Goal: Find specific page/section: Find specific page/section

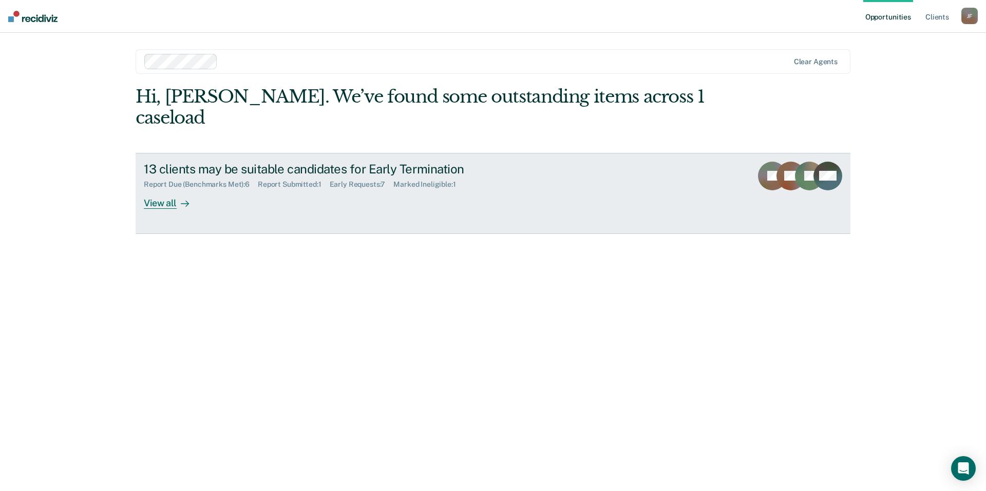
click at [164, 189] on div "View all" at bounding box center [173, 199] width 58 height 20
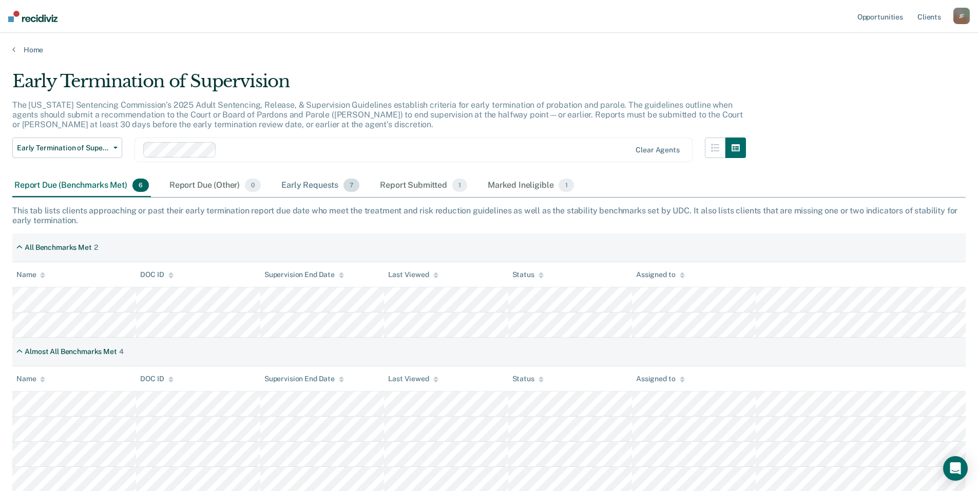
click at [317, 186] on div "Early Requests 7" at bounding box center [320, 186] width 82 height 23
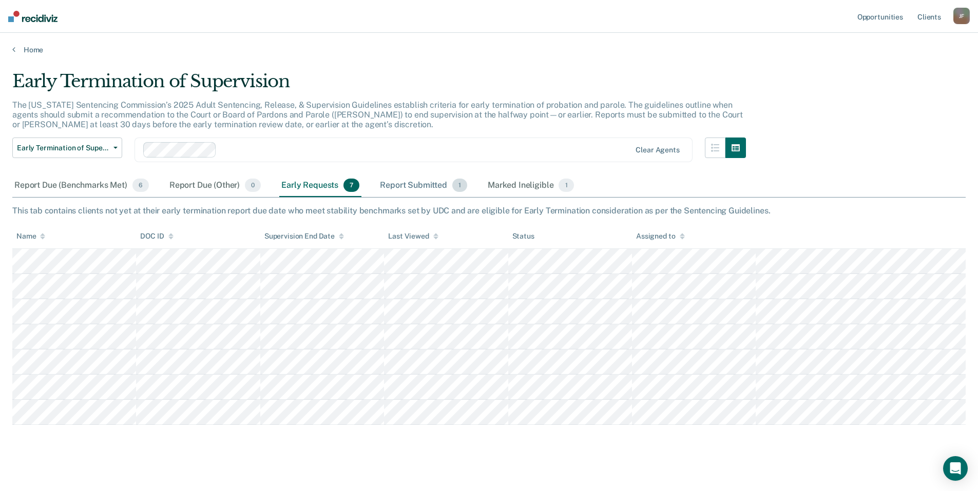
click at [421, 186] on div "Report Submitted 1" at bounding box center [423, 186] width 91 height 23
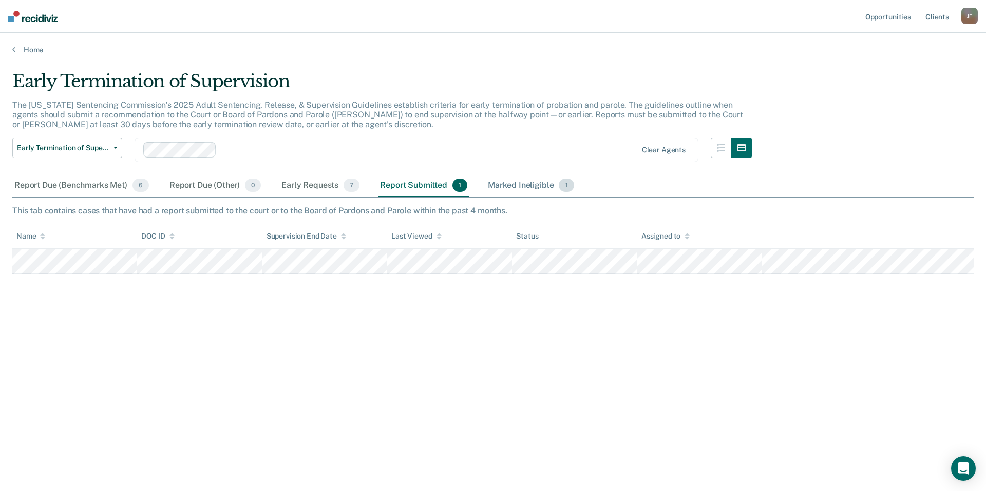
click at [510, 187] on div "Marked Ineligible 1" at bounding box center [531, 186] width 90 height 23
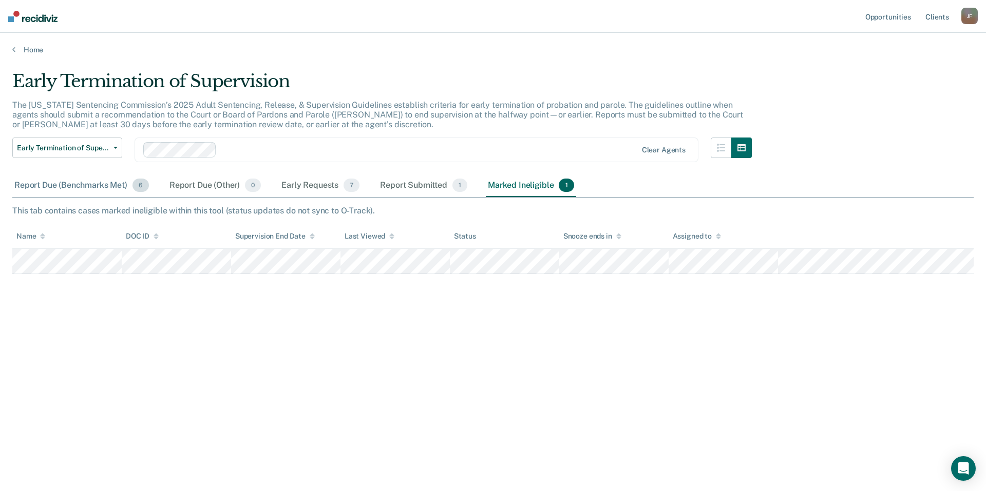
click at [37, 187] on div "Report Due (Benchmarks Met) 6" at bounding box center [81, 186] width 139 height 23
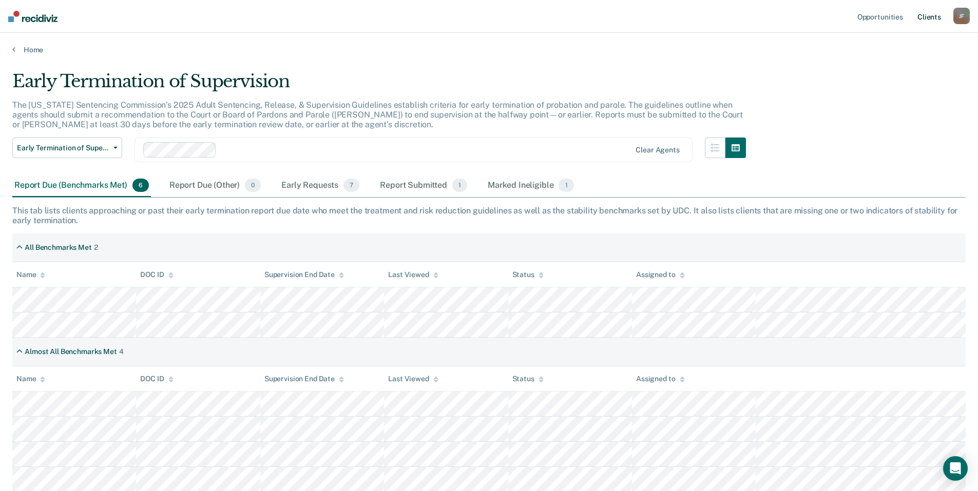
click at [925, 16] on link "Client s" at bounding box center [929, 16] width 28 height 33
